Goal: Transaction & Acquisition: Purchase product/service

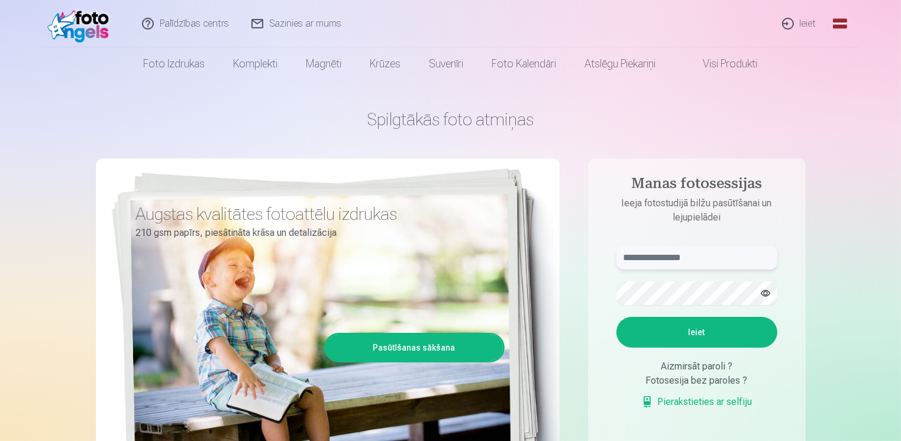
click at [668, 259] on input "text" at bounding box center [697, 258] width 161 height 24
type input "**********"
click at [617, 317] on button "Ieiet" at bounding box center [697, 332] width 161 height 31
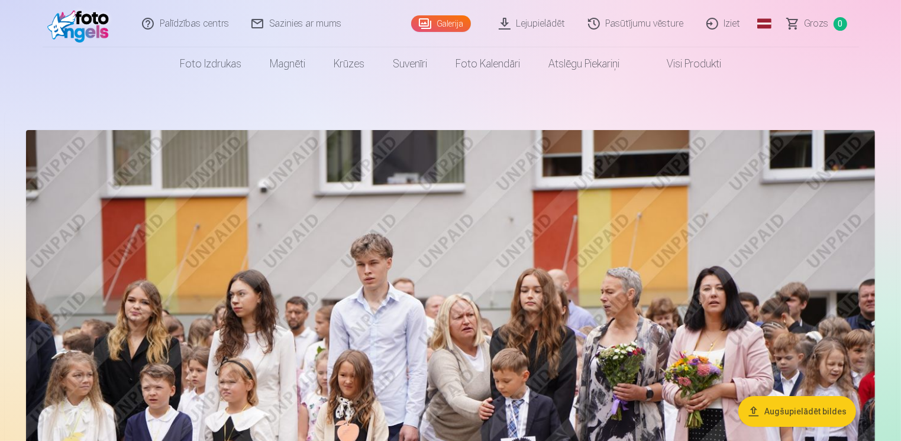
click at [446, 23] on link "Galerija" at bounding box center [441, 23] width 60 height 17
click at [675, 68] on link "Visi produkti" at bounding box center [685, 63] width 102 height 33
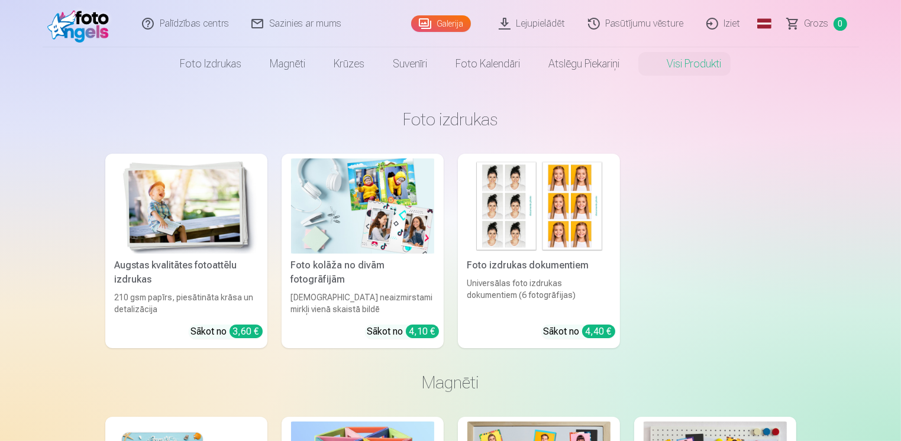
click at [454, 24] on link "Galerija" at bounding box center [441, 23] width 60 height 17
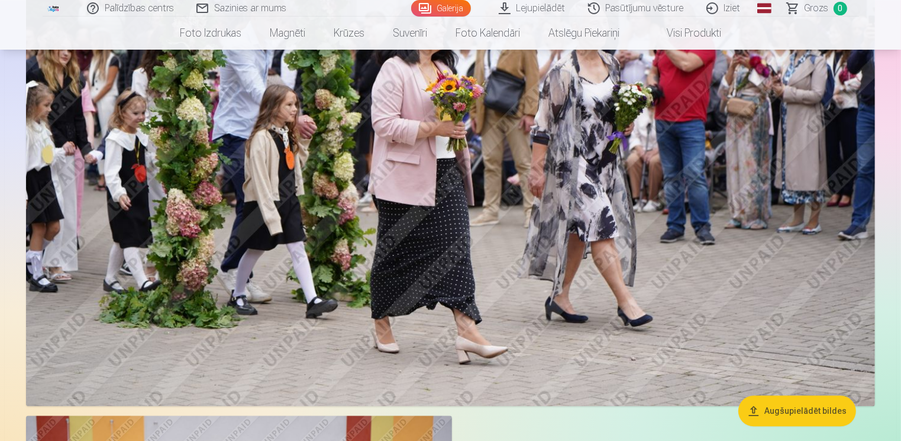
scroll to position [2545, 0]
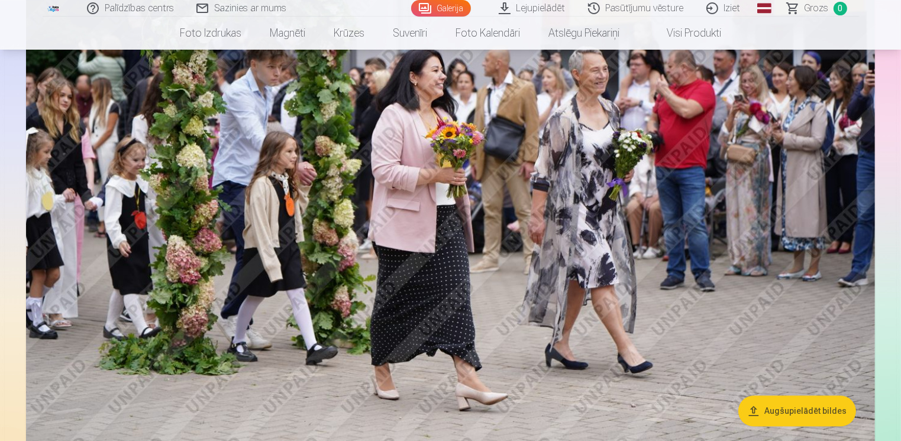
click at [715, 39] on link "Visi produkti" at bounding box center [685, 33] width 102 height 33
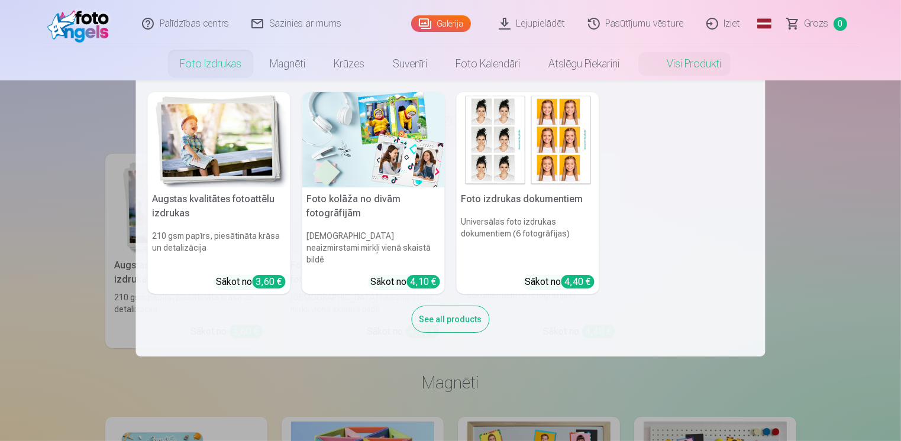
click at [199, 69] on link "Foto izdrukas" at bounding box center [211, 63] width 90 height 33
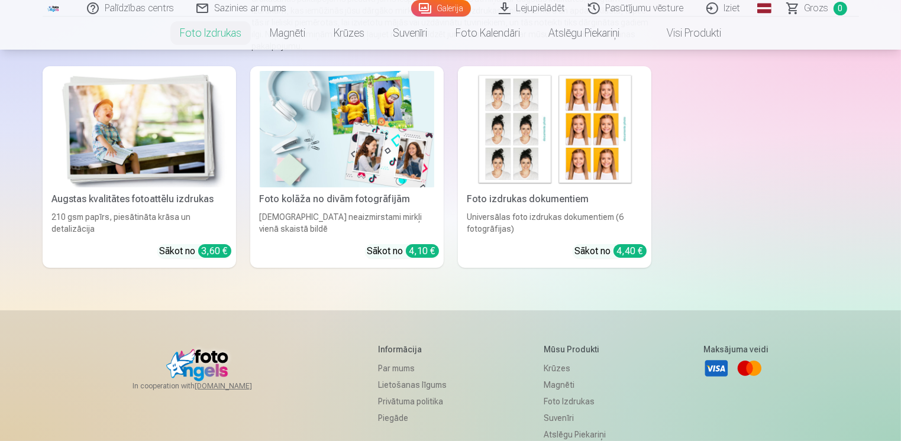
scroll to position [118, 0]
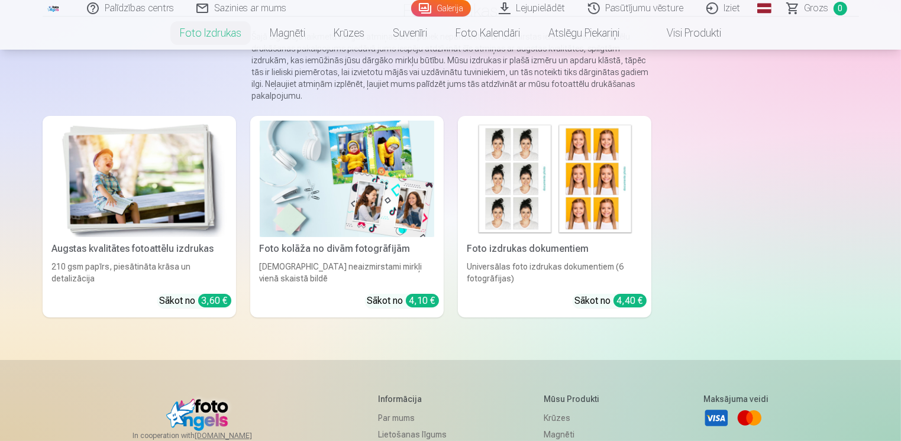
click at [144, 166] on img at bounding box center [139, 179] width 175 height 117
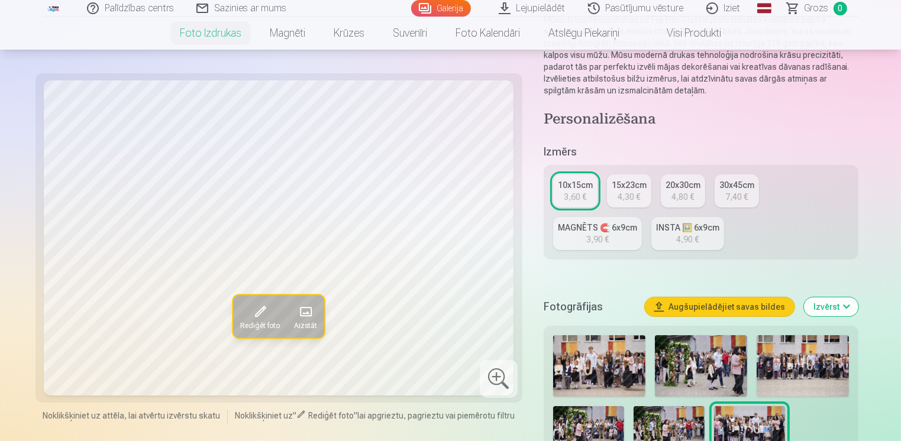
scroll to position [237, 0]
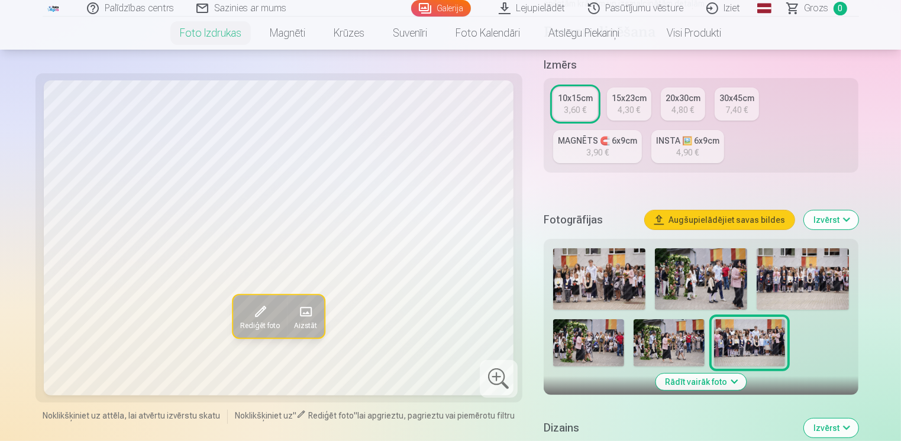
click at [586, 288] on img at bounding box center [599, 280] width 92 height 62
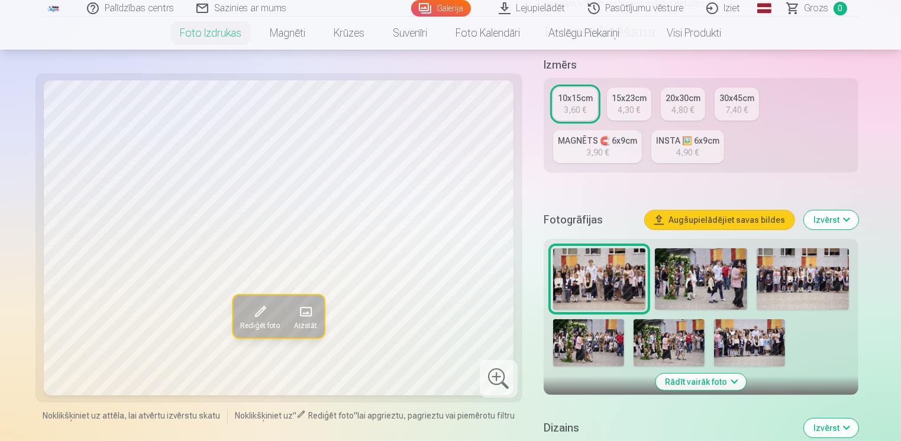
click at [697, 277] on img at bounding box center [701, 280] width 92 height 62
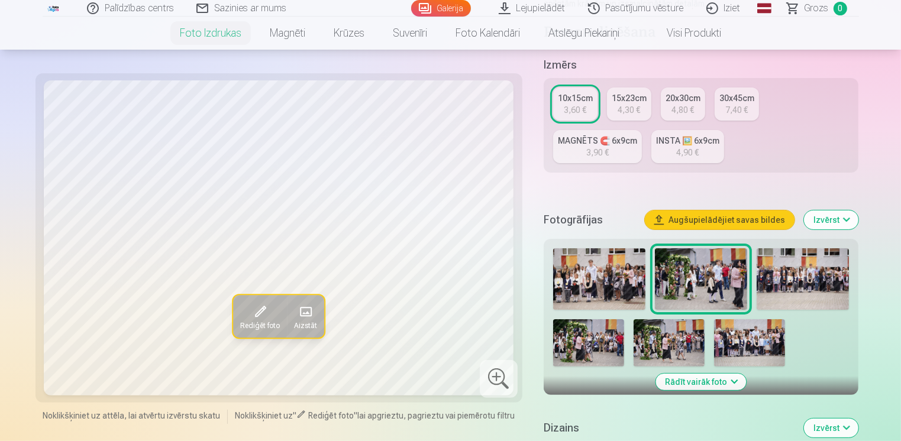
click at [782, 285] on img at bounding box center [803, 280] width 92 height 62
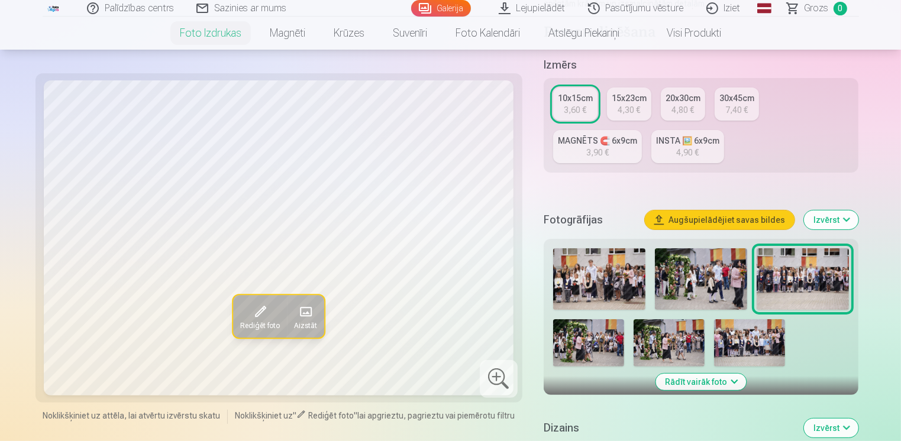
click at [604, 333] on img at bounding box center [588, 343] width 71 height 47
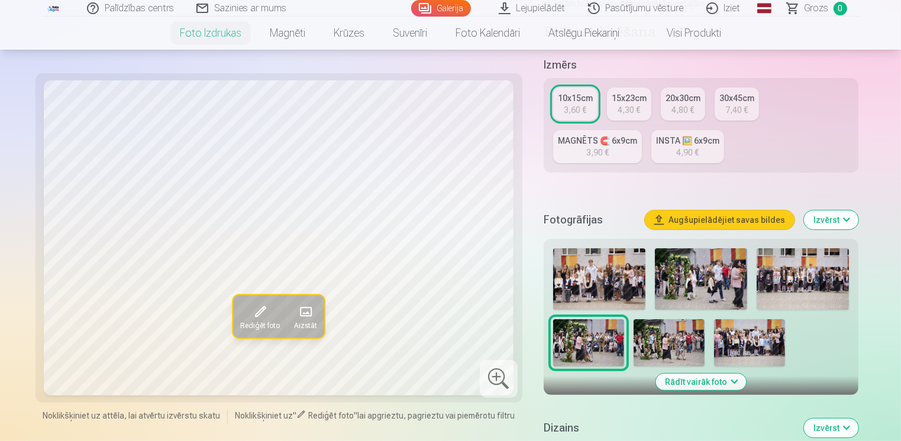
click at [657, 343] on img at bounding box center [669, 343] width 71 height 47
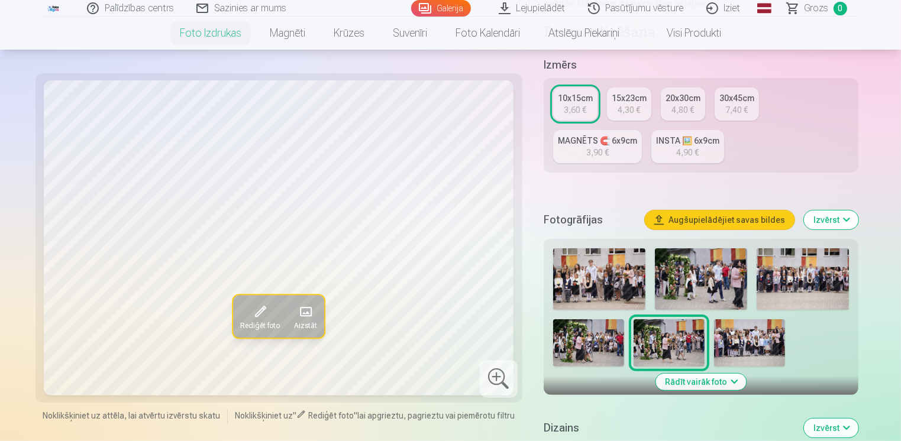
click at [739, 345] on img at bounding box center [749, 343] width 71 height 47
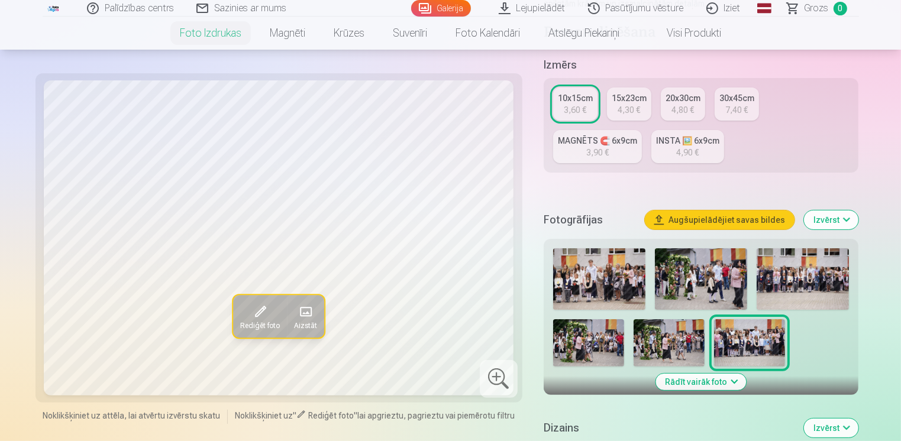
click at [681, 356] on img at bounding box center [669, 343] width 71 height 47
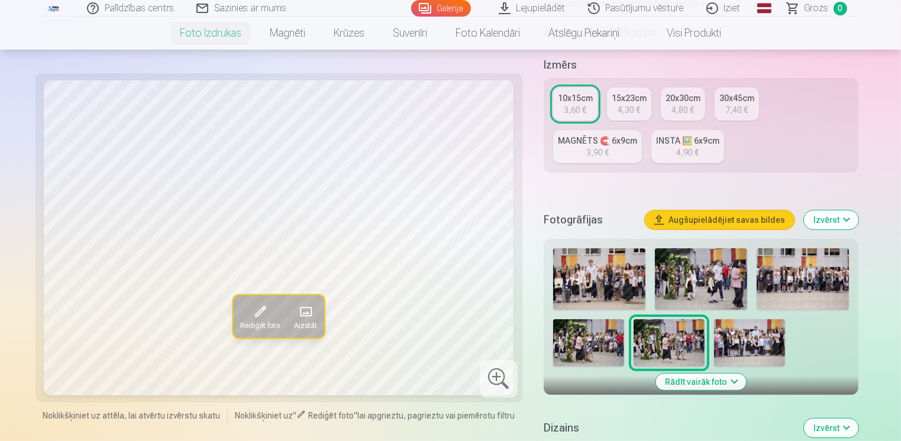
click at [747, 354] on img at bounding box center [749, 343] width 71 height 47
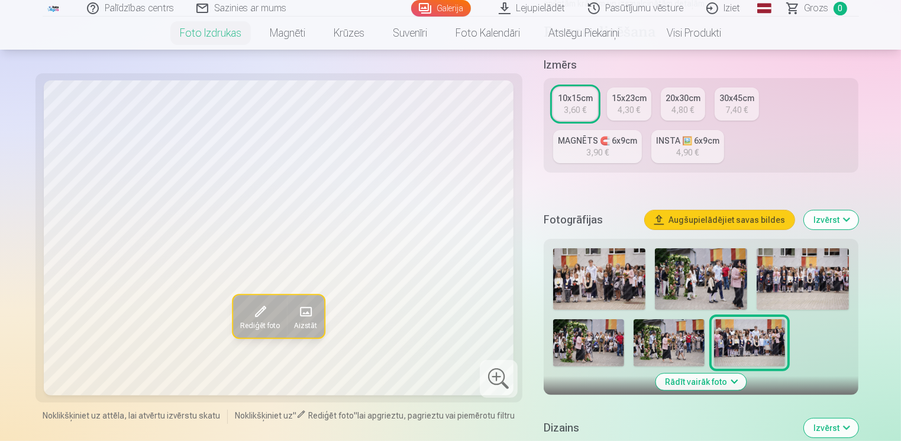
scroll to position [355, 0]
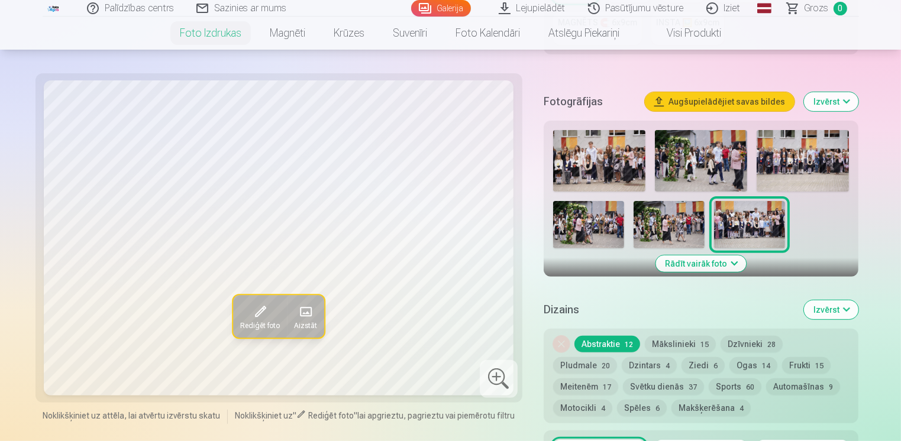
click at [713, 269] on button "Rādīt vairāk foto" at bounding box center [701, 264] width 91 height 17
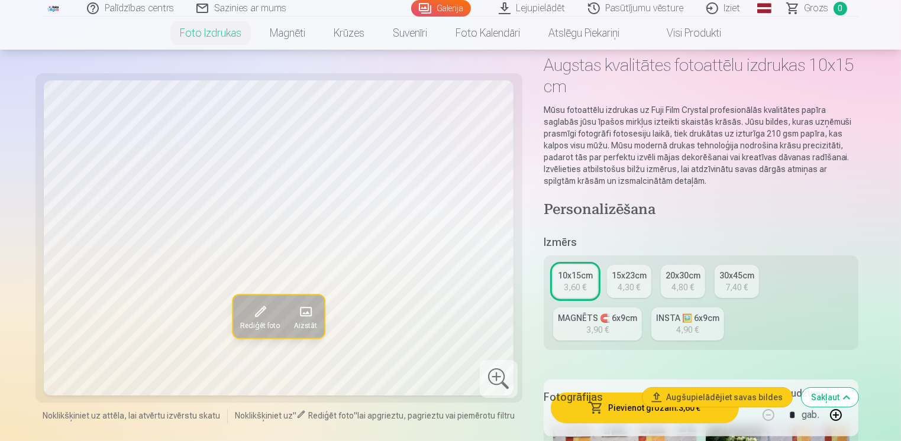
scroll to position [0, 0]
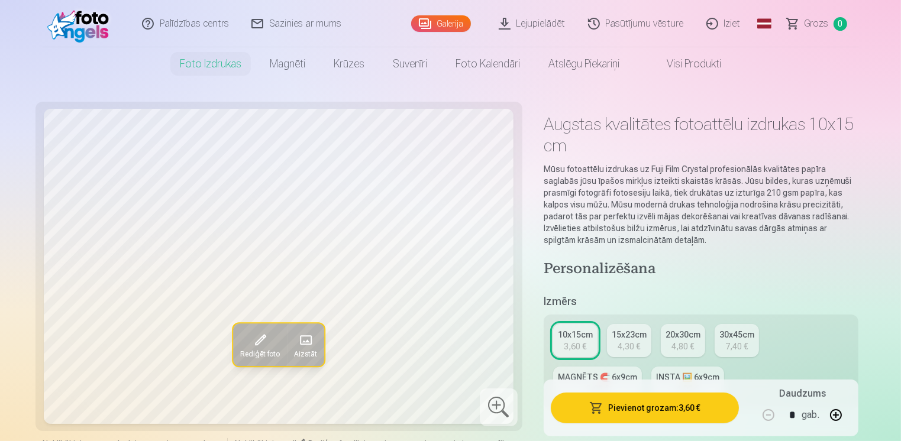
click at [728, 22] on link "Iziet" at bounding box center [724, 23] width 57 height 47
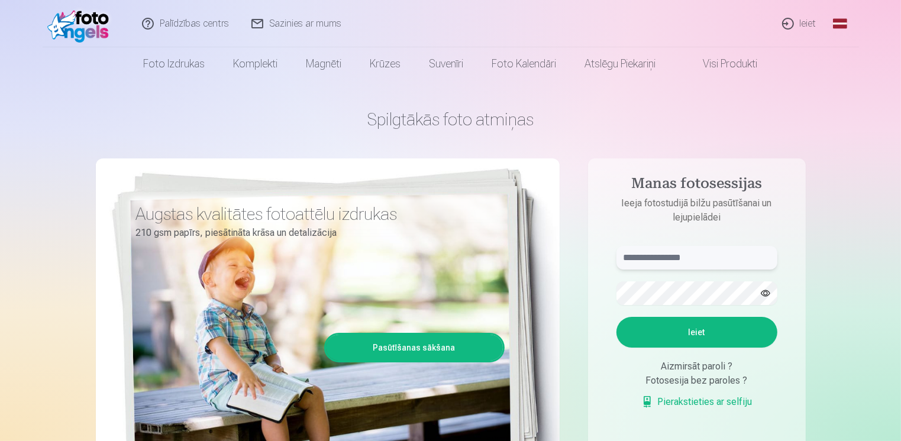
click at [657, 260] on input "text" at bounding box center [697, 258] width 161 height 24
type input "**********"
click at [617, 317] on button "Ieiet" at bounding box center [697, 332] width 161 height 31
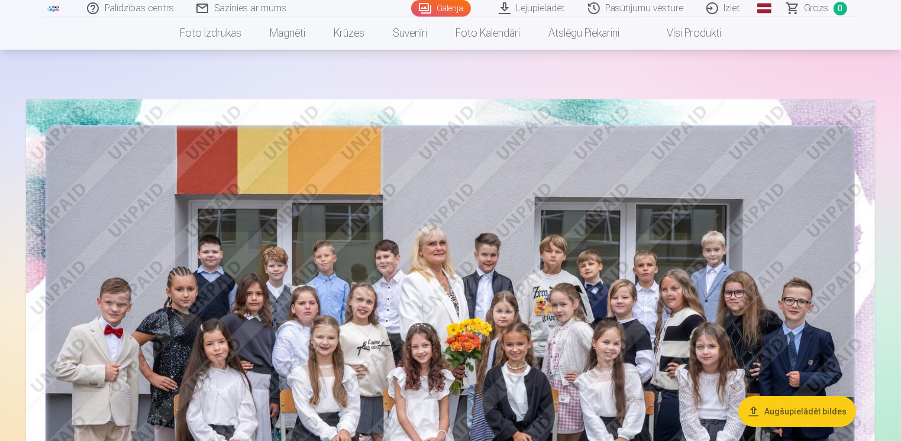
scroll to position [59, 0]
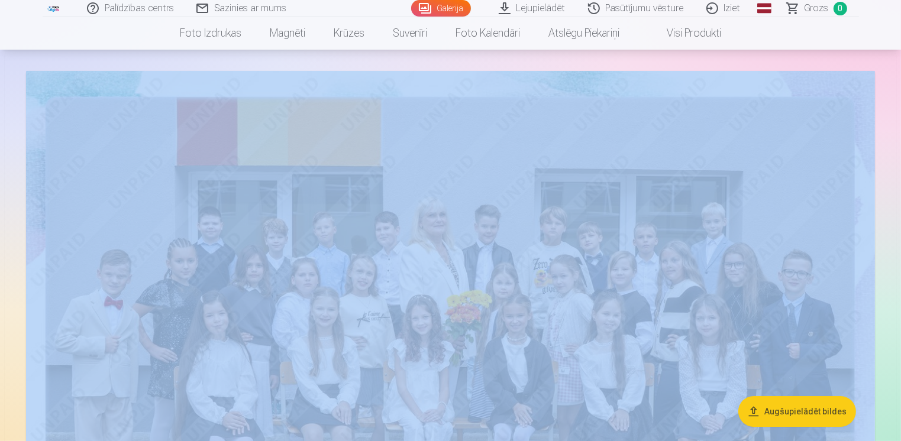
drag, startPoint x: 900, startPoint y: 45, endPoint x: 905, endPoint y: 82, distance: 37.0
click at [901, 82] on html "Palīdzības centrs Sazinies ar mums Galerija Lejupielādēt Pasūtījumu vēsture Izi…" at bounding box center [450, 161] width 901 height 441
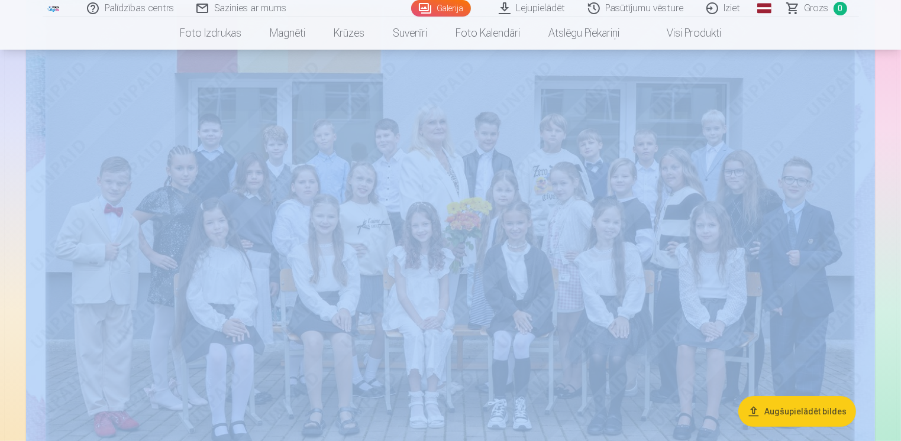
scroll to position [168, 0]
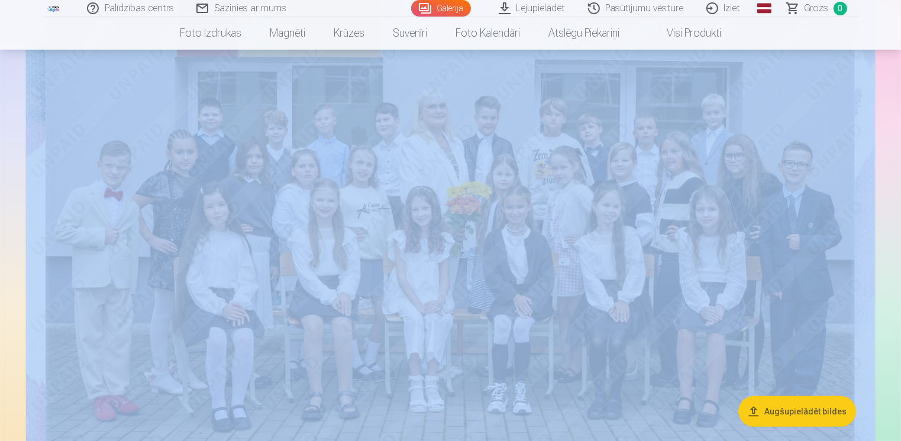
click at [721, 91] on img at bounding box center [450, 245] width 849 height 566
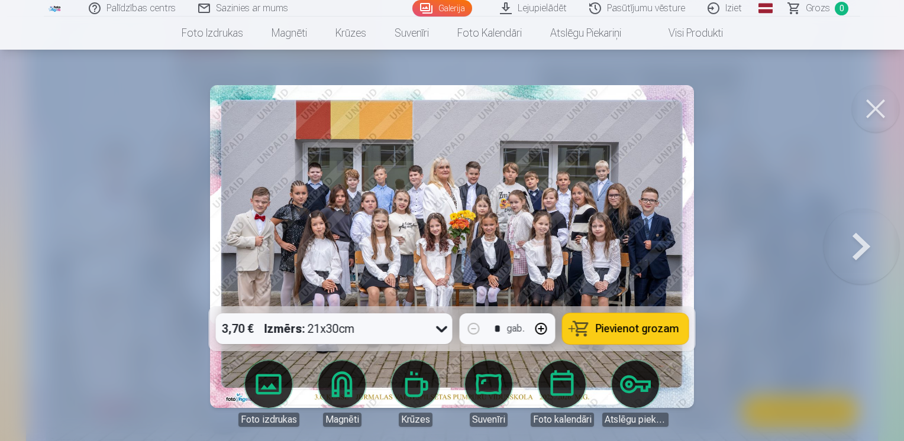
click at [860, 247] on button at bounding box center [862, 247] width 76 height 96
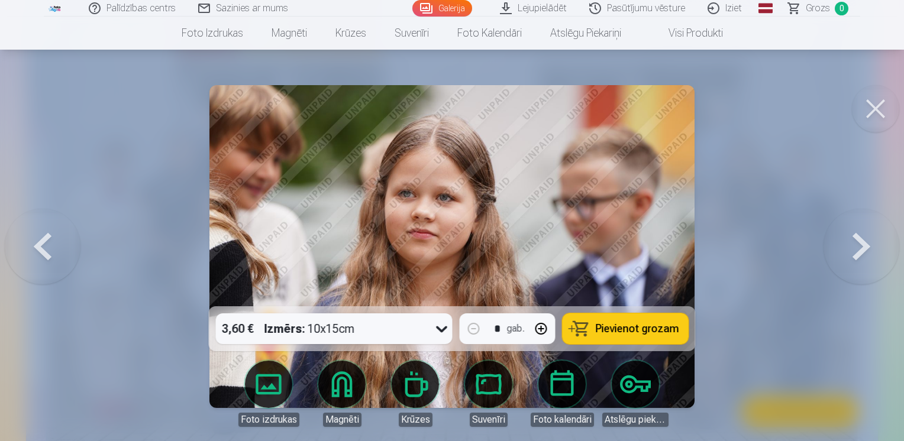
click at [860, 247] on button at bounding box center [862, 247] width 76 height 96
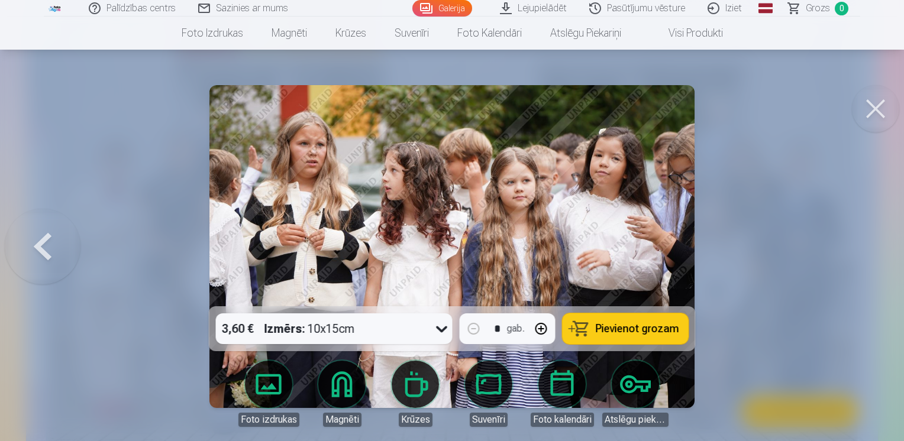
click at [47, 241] on button at bounding box center [43, 247] width 76 height 96
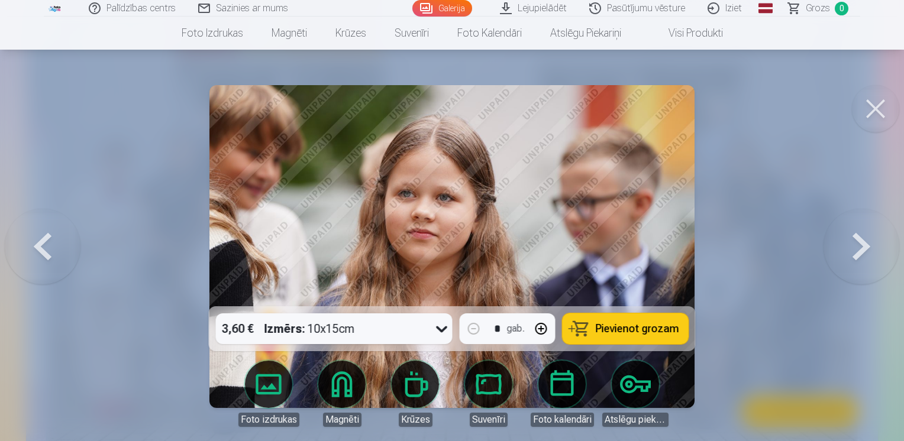
click at [856, 239] on button at bounding box center [862, 247] width 76 height 96
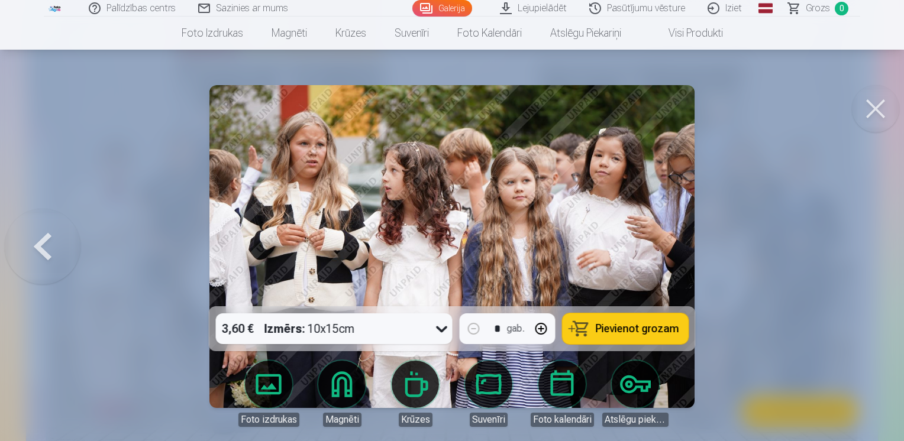
click at [44, 251] on button at bounding box center [43, 247] width 76 height 96
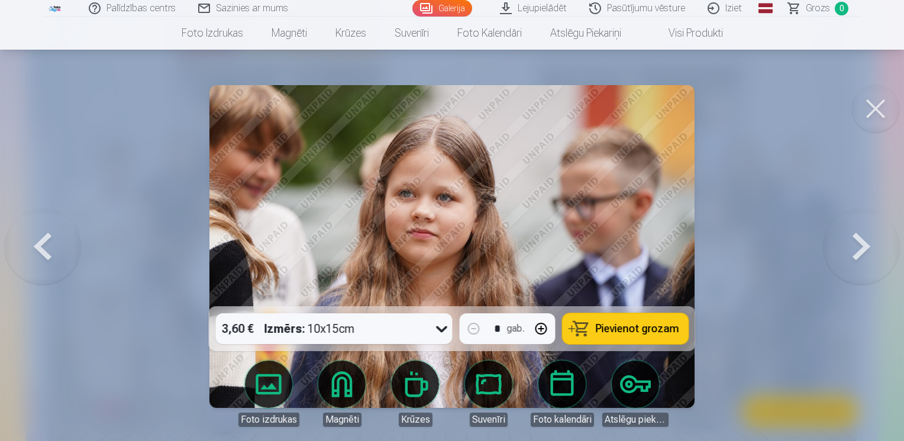
click at [44, 251] on button at bounding box center [43, 247] width 76 height 96
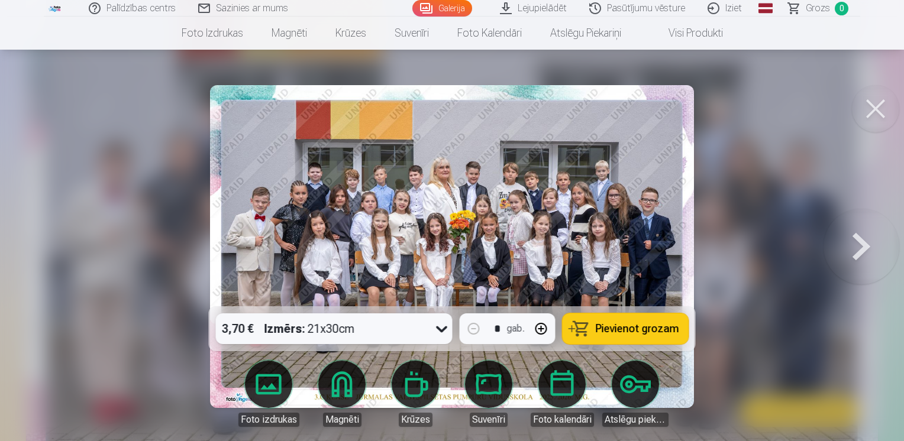
click at [44, 251] on div at bounding box center [452, 220] width 904 height 441
